Goal: Check status: Check status

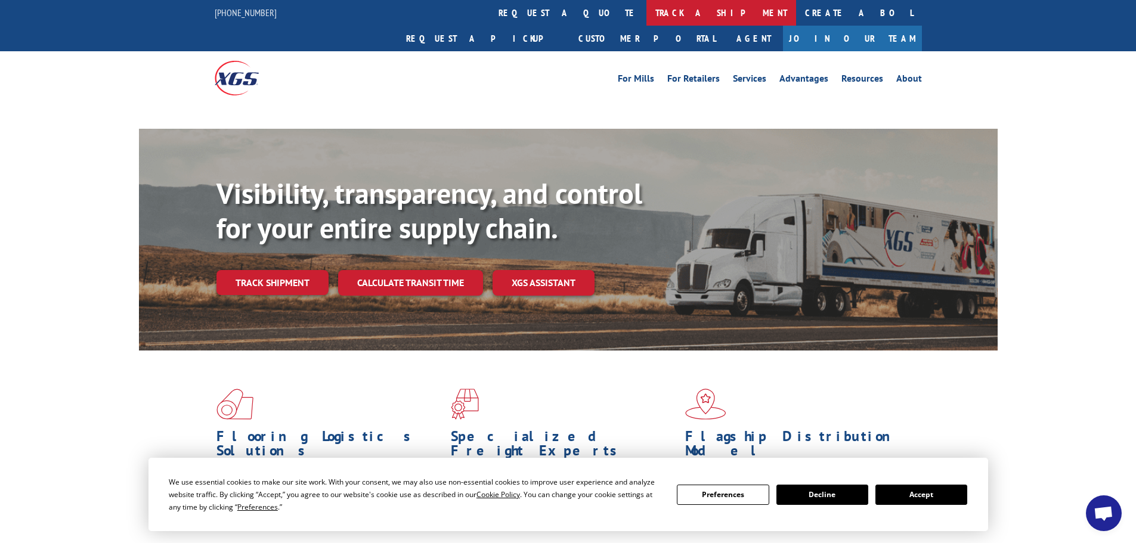
click at [646, 8] on link "track a shipment" at bounding box center [721, 13] width 150 height 26
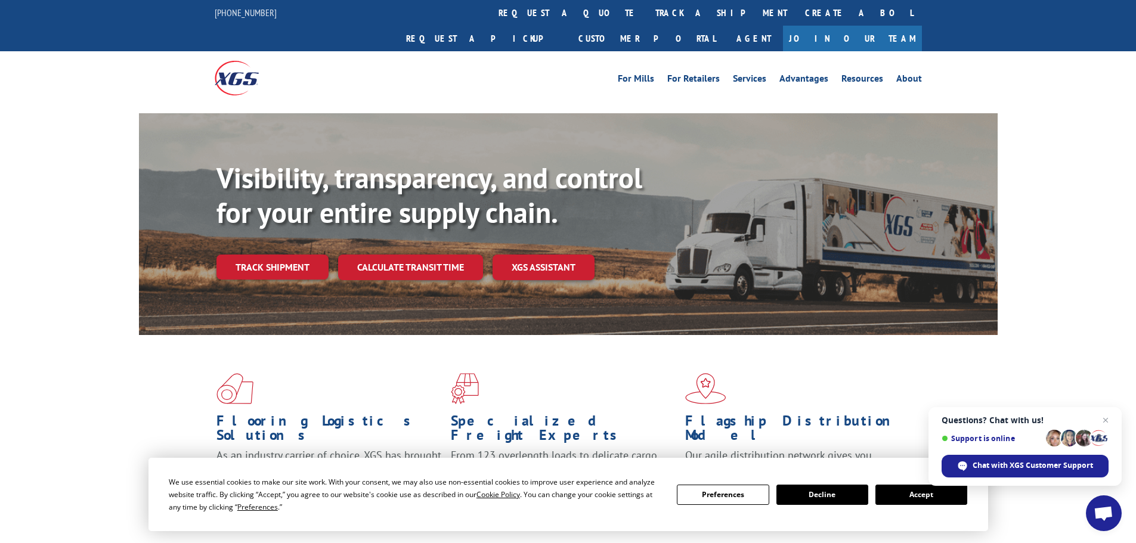
click at [914, 488] on button "Accept" at bounding box center [921, 495] width 92 height 20
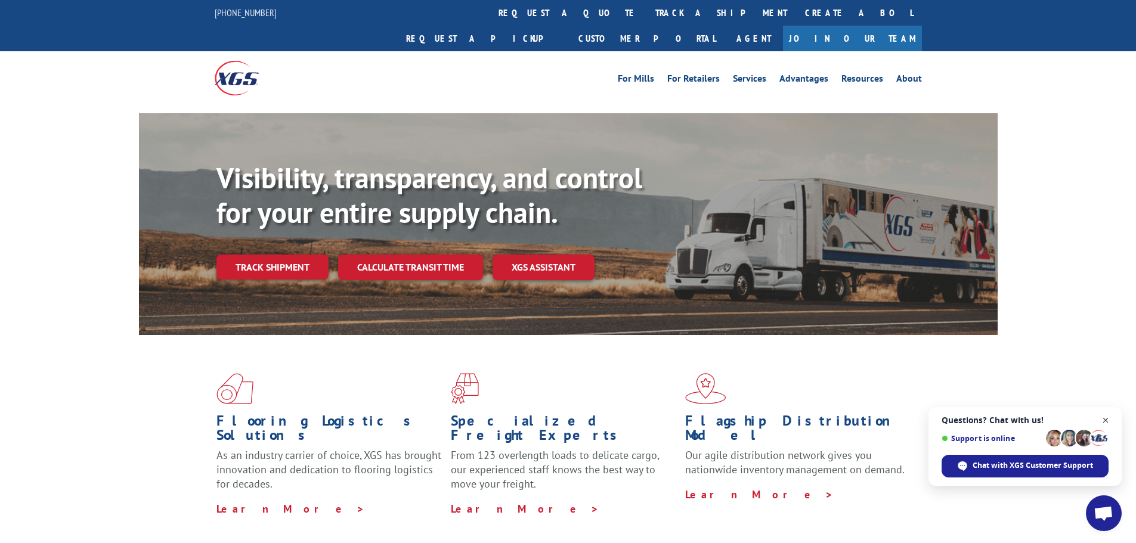
click at [1109, 418] on span "Open chat" at bounding box center [1105, 420] width 15 height 15
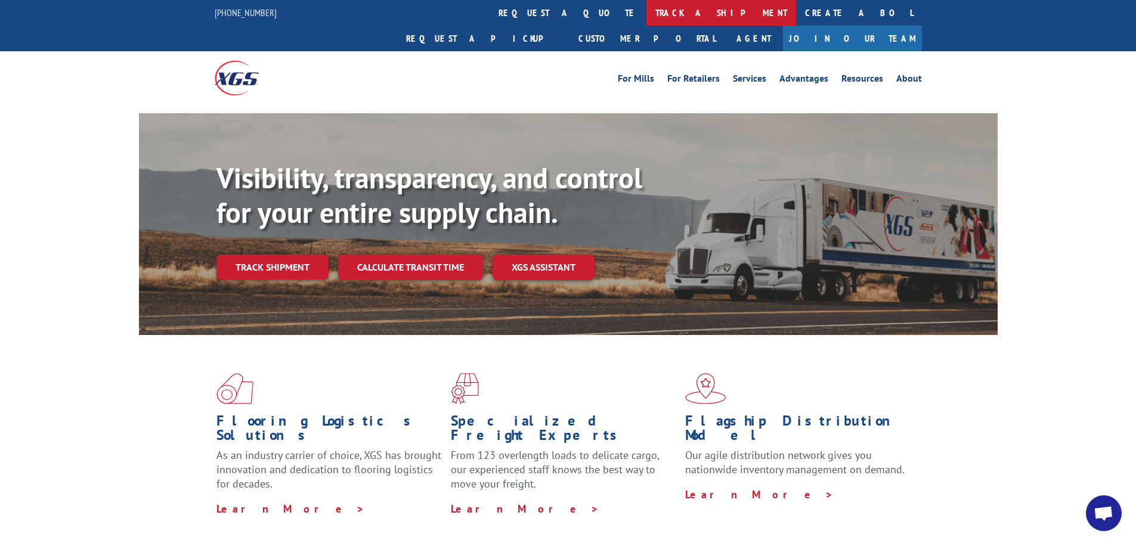
click at [646, 7] on link "track a shipment" at bounding box center [721, 13] width 150 height 26
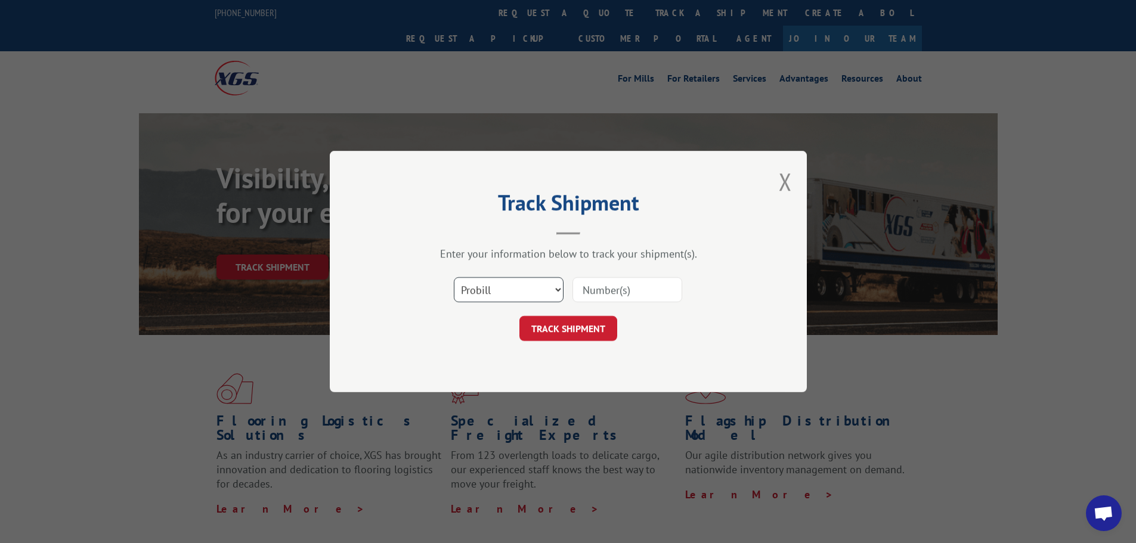
click at [512, 286] on select "Select category... Probill BOL PO" at bounding box center [509, 289] width 110 height 25
select select "bol"
click at [454, 277] on select "Select category... Probill BOL PO" at bounding box center [509, 289] width 110 height 25
click at [574, 293] on input at bounding box center [627, 289] width 110 height 25
paste input "2840220"
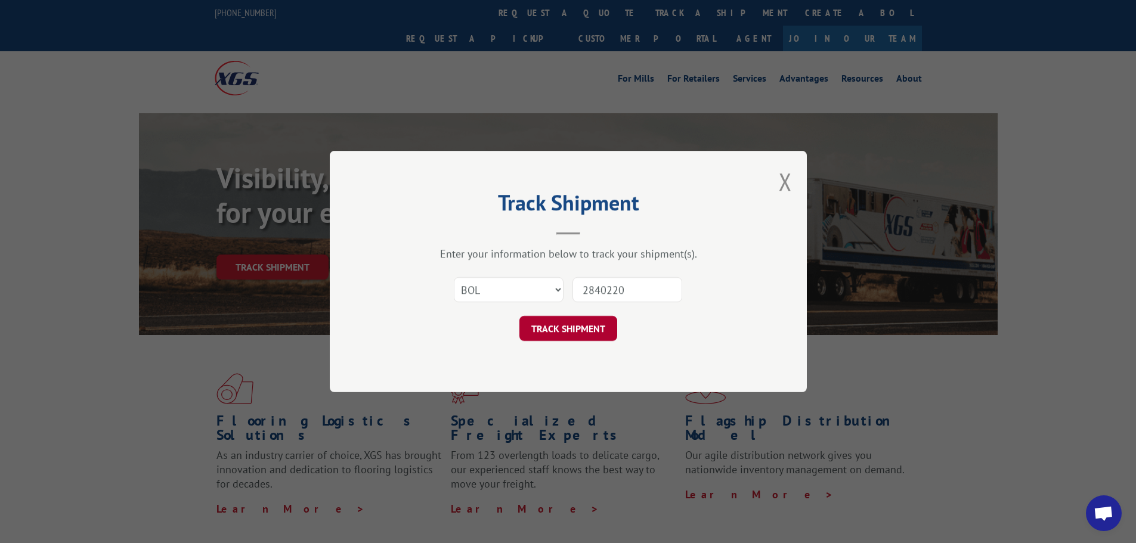
type input "2840220"
click at [584, 327] on button "TRACK SHIPMENT" at bounding box center [568, 328] width 98 height 25
